Goal: Transaction & Acquisition: Obtain resource

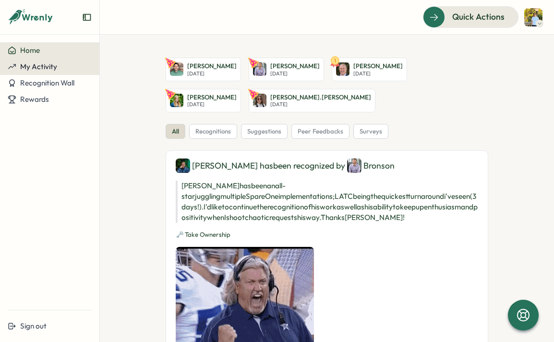
click at [52, 64] on span "My Activity" at bounding box center [38, 66] width 37 height 9
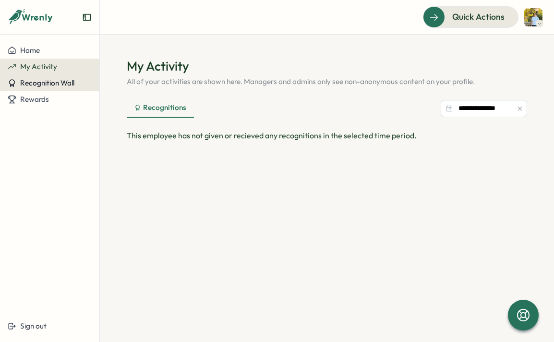
click at [82, 85] on div "Recognition Wall" at bounding box center [50, 83] width 84 height 9
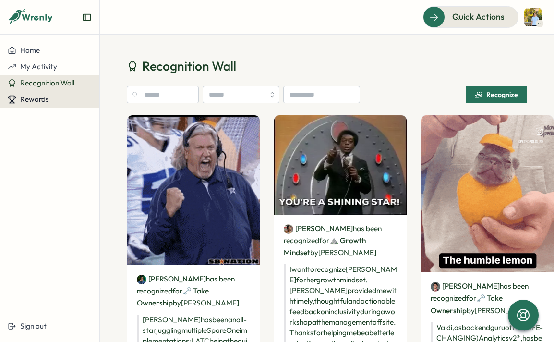
click at [63, 101] on div "Rewards" at bounding box center [50, 99] width 84 height 9
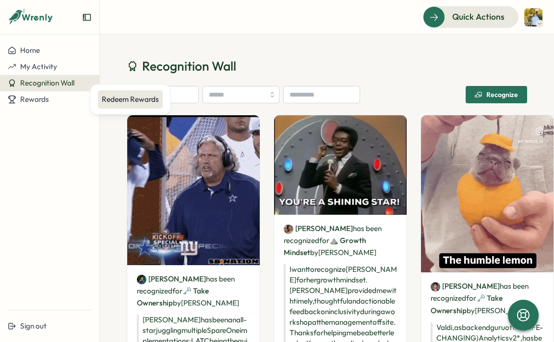
click at [115, 101] on div "Redeem Rewards" at bounding box center [130, 99] width 57 height 11
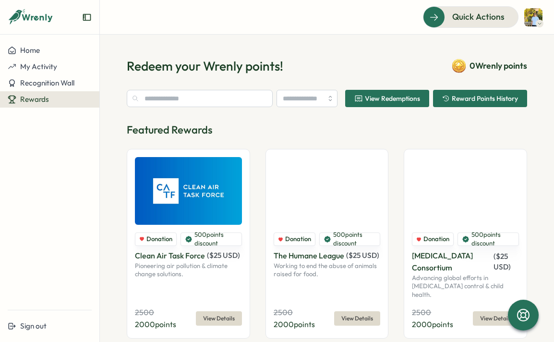
type input "********"
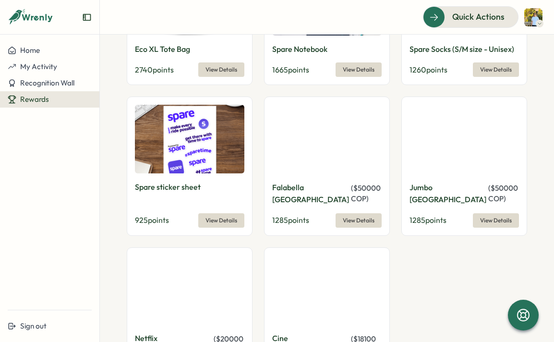
scroll to position [831, 0]
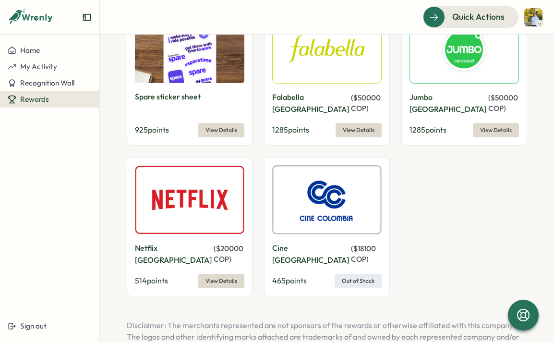
click at [330, 175] on img at bounding box center [326, 199] width 109 height 69
click at [207, 274] on span "View Details" at bounding box center [221, 280] width 32 height 13
